Goal: Task Accomplishment & Management: Manage account settings

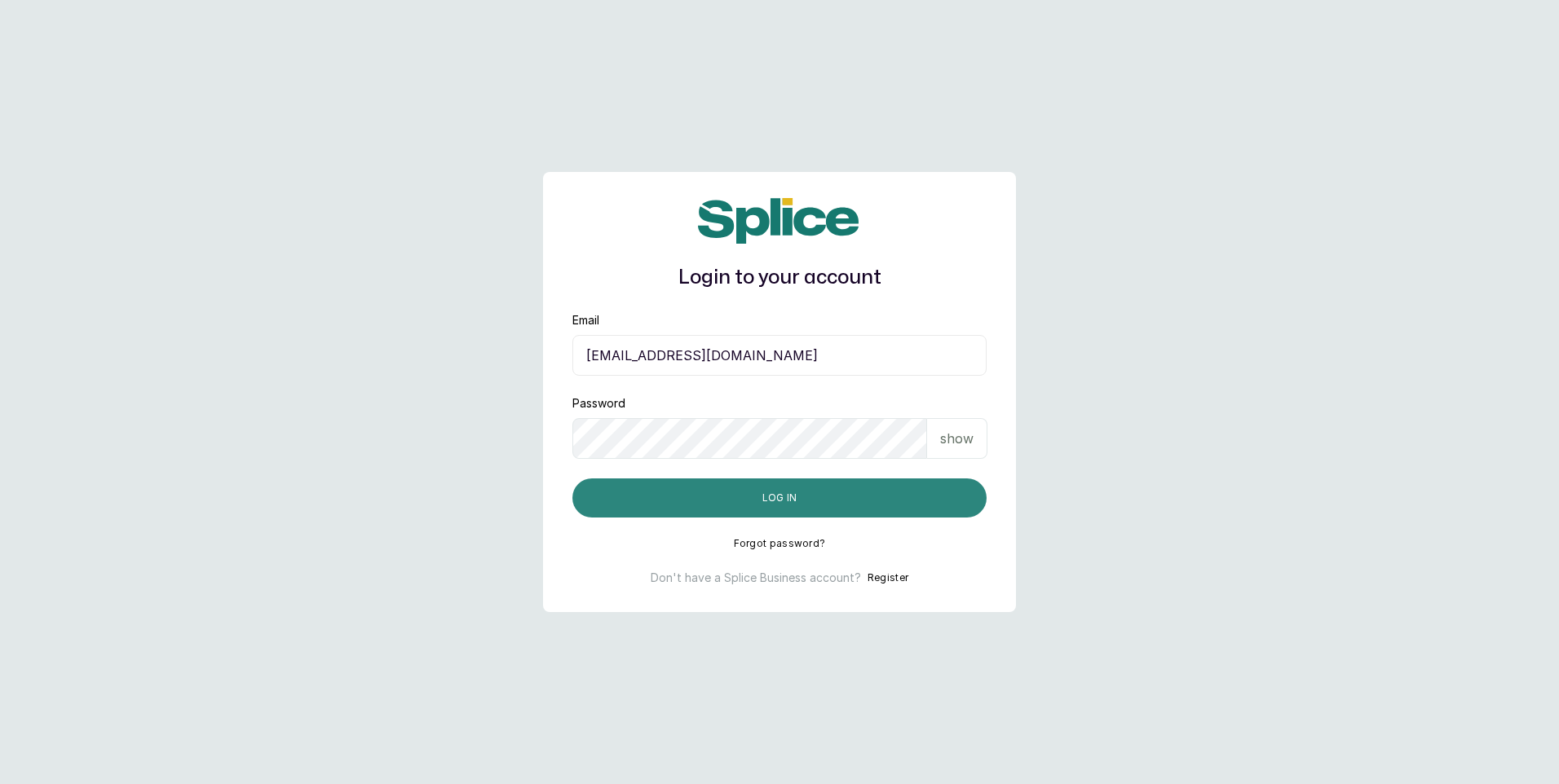
click at [845, 509] on button "Log in" at bounding box center [779, 497] width 414 height 39
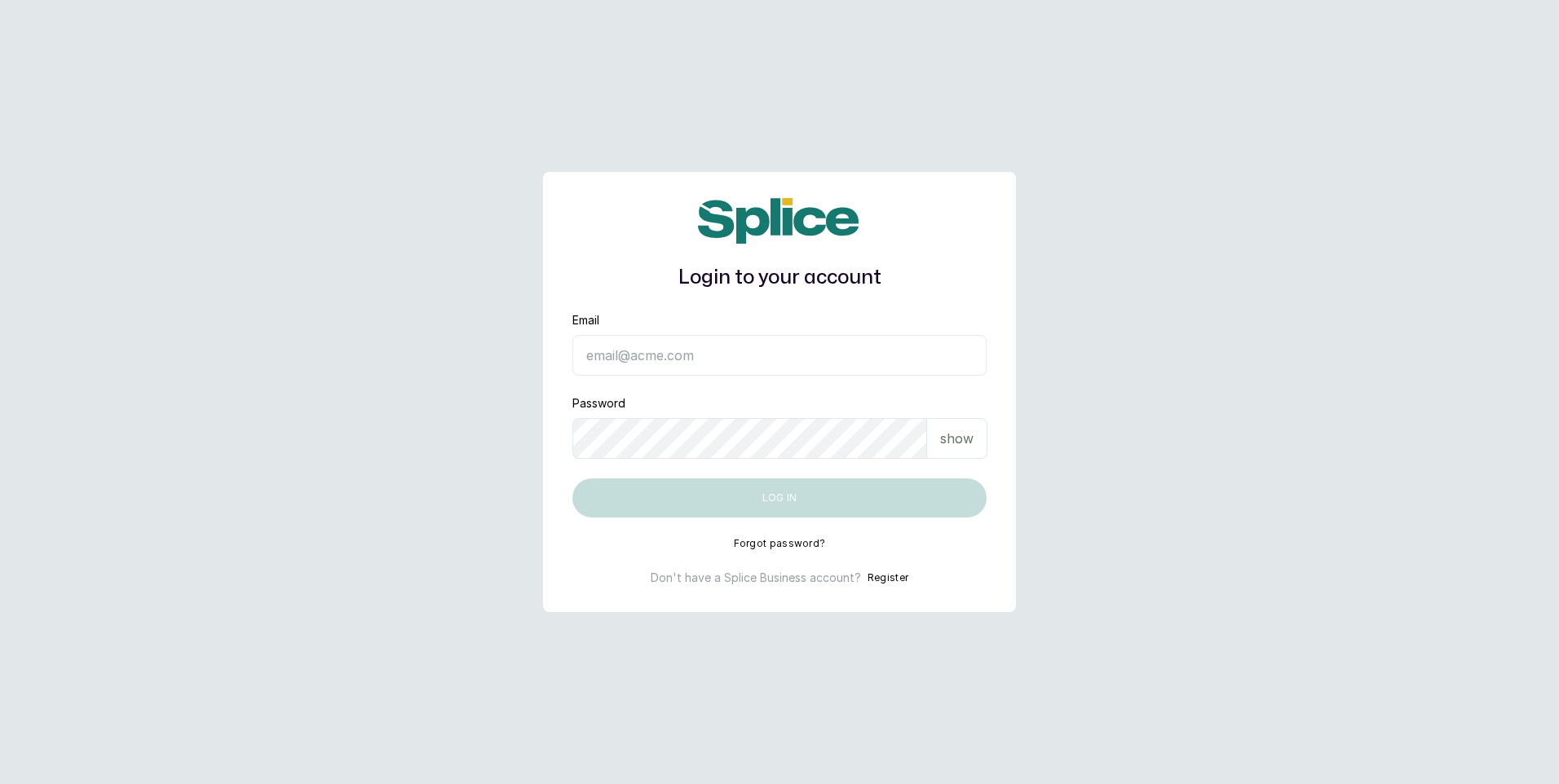
type input "[EMAIL_ADDRESS][DOMAIN_NAME]"
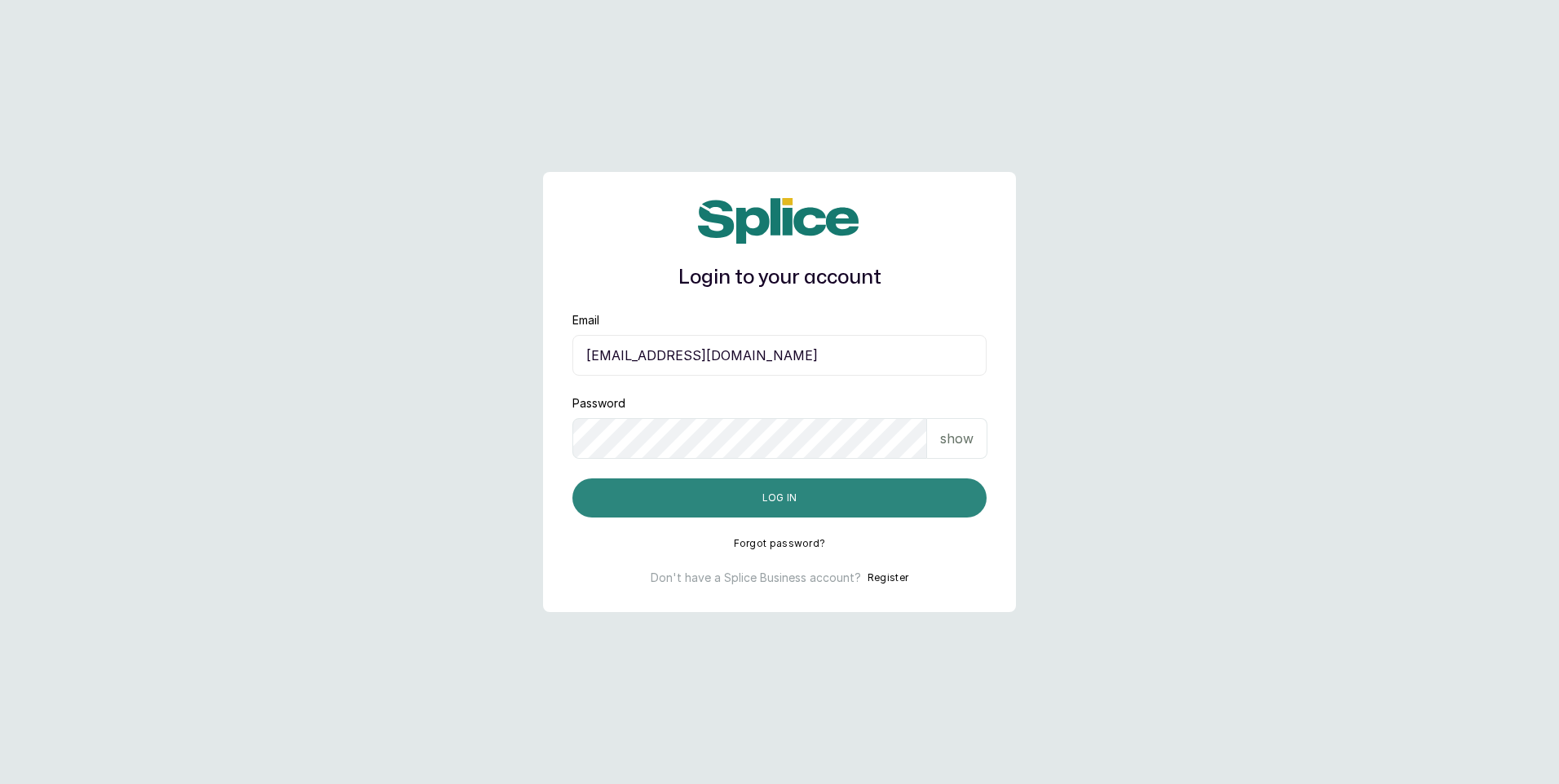
click at [850, 505] on button "Log in" at bounding box center [779, 497] width 414 height 39
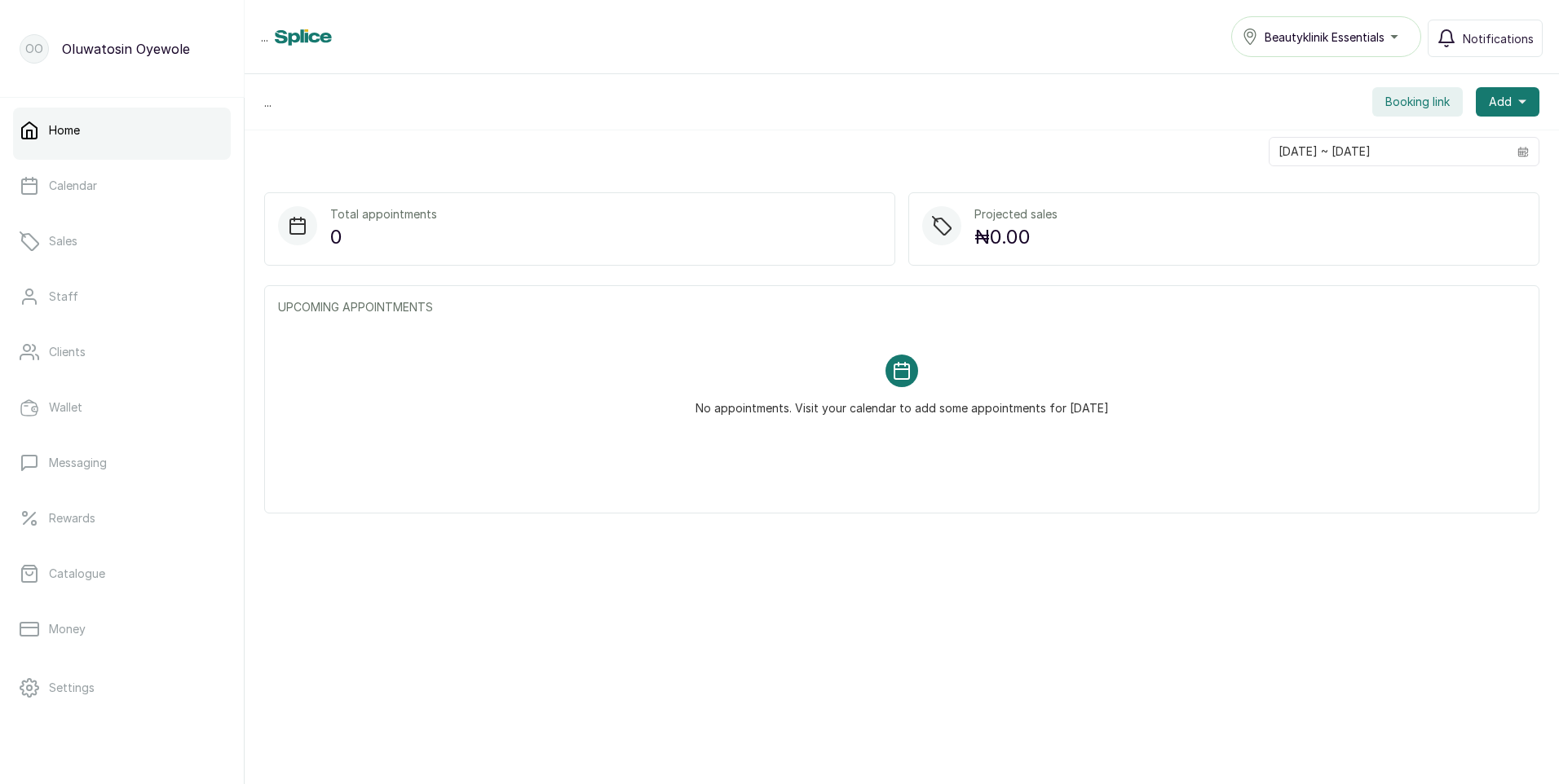
click at [1397, 41] on div "Beautyklinik Essentials" at bounding box center [1326, 37] width 169 height 19
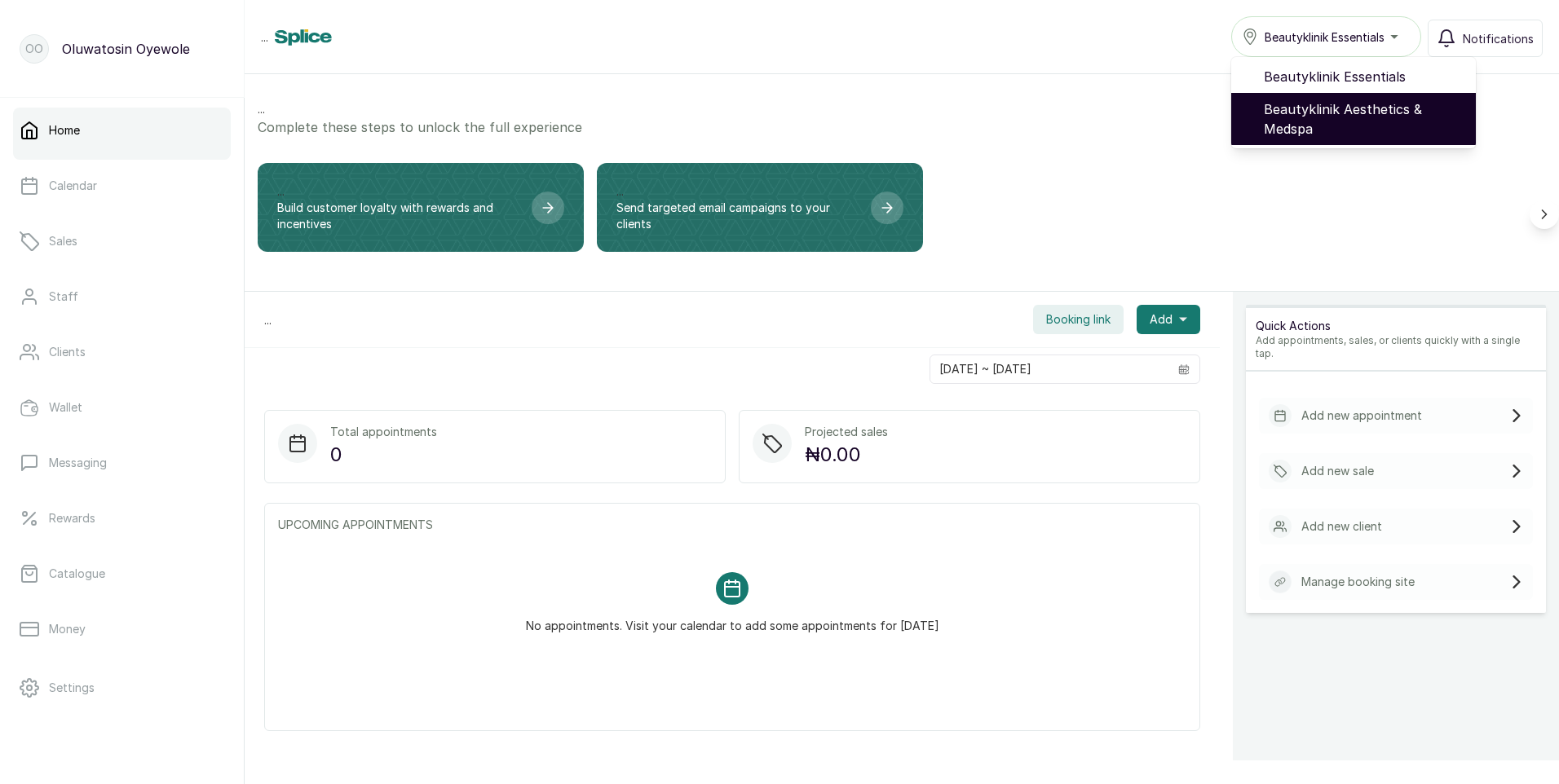
click at [1344, 123] on span "Beautyklinik Aesthetics & Medspa" at bounding box center [1363, 118] width 199 height 39
